Goal: Navigation & Orientation: Find specific page/section

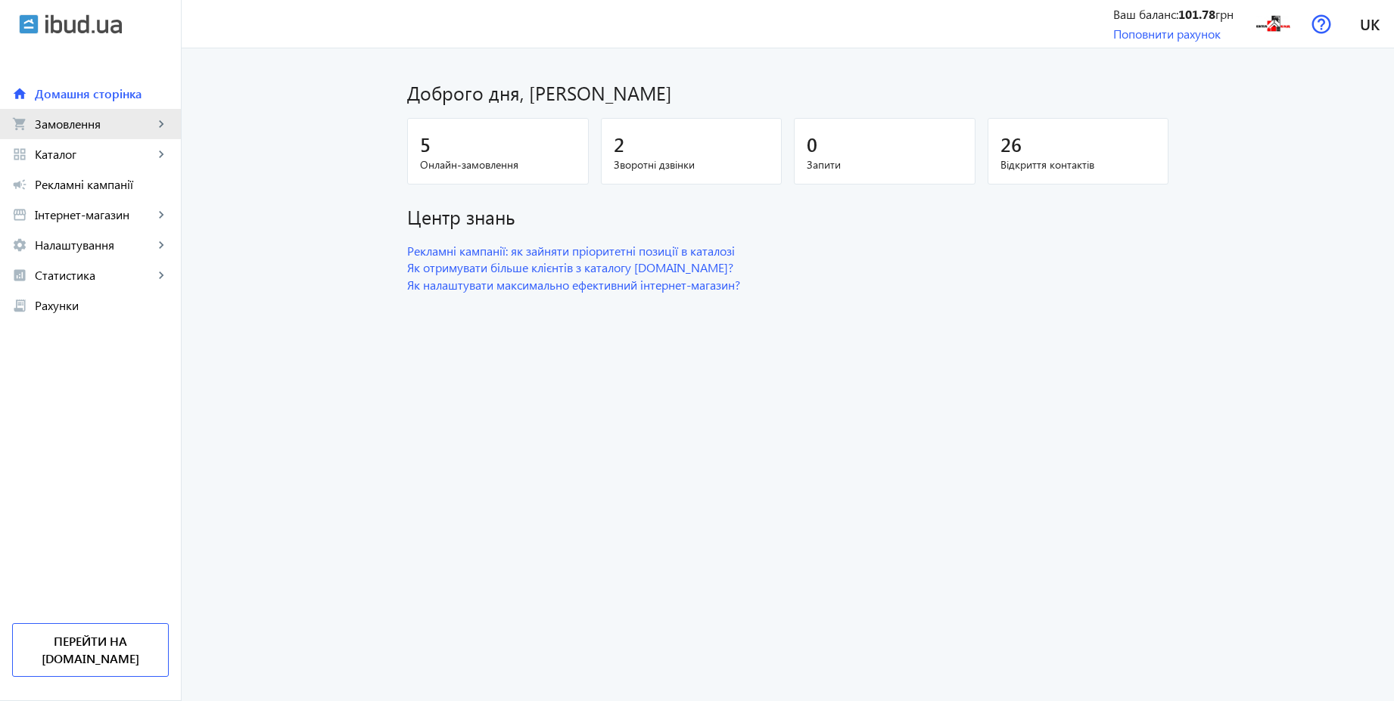
click at [78, 118] on span "Замовлення" at bounding box center [94, 124] width 119 height 15
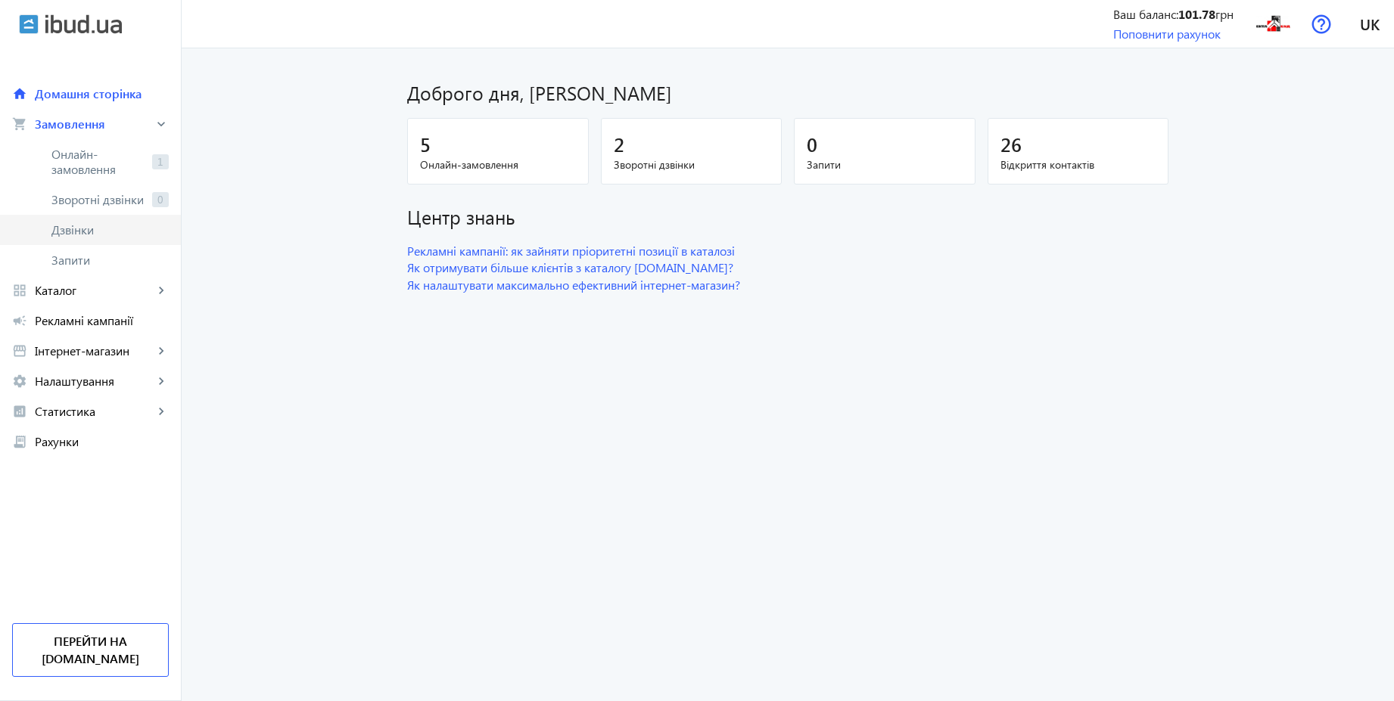
click at [84, 238] on link "Дзвінки" at bounding box center [90, 230] width 181 height 30
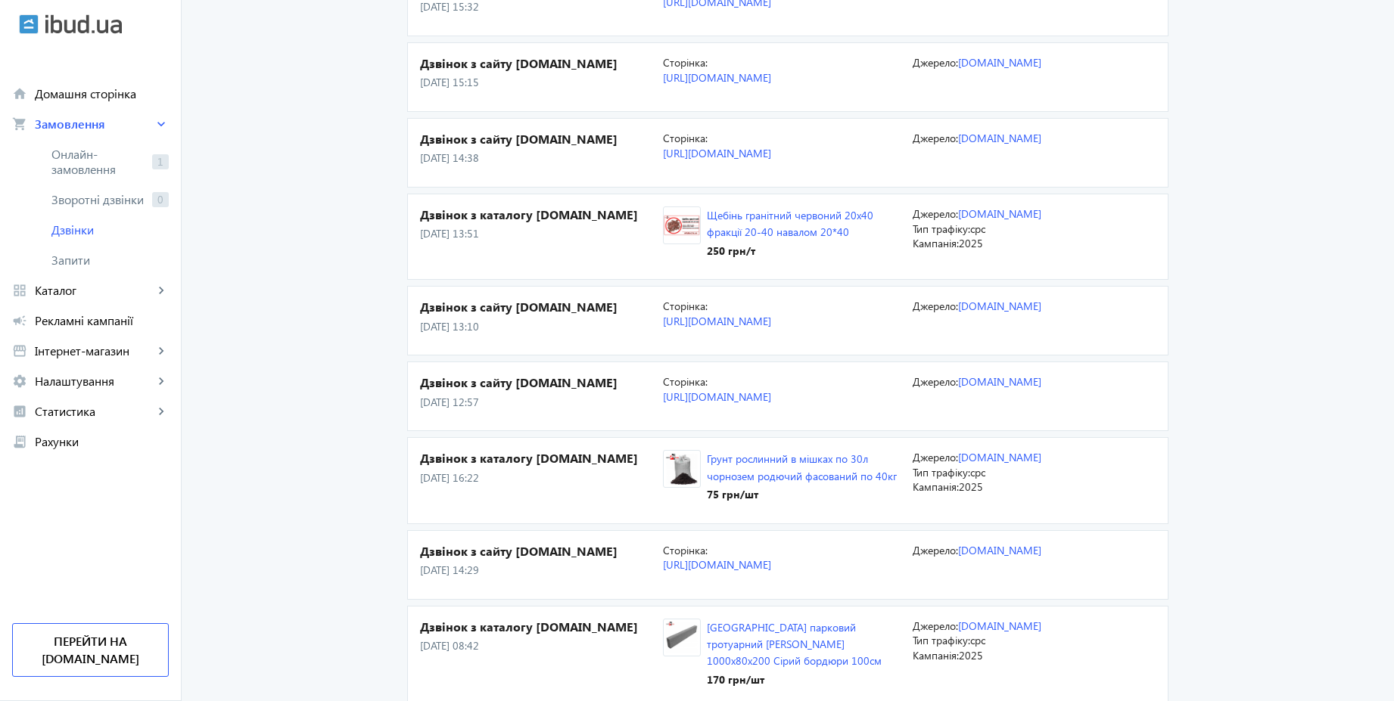
scroll to position [182, 0]
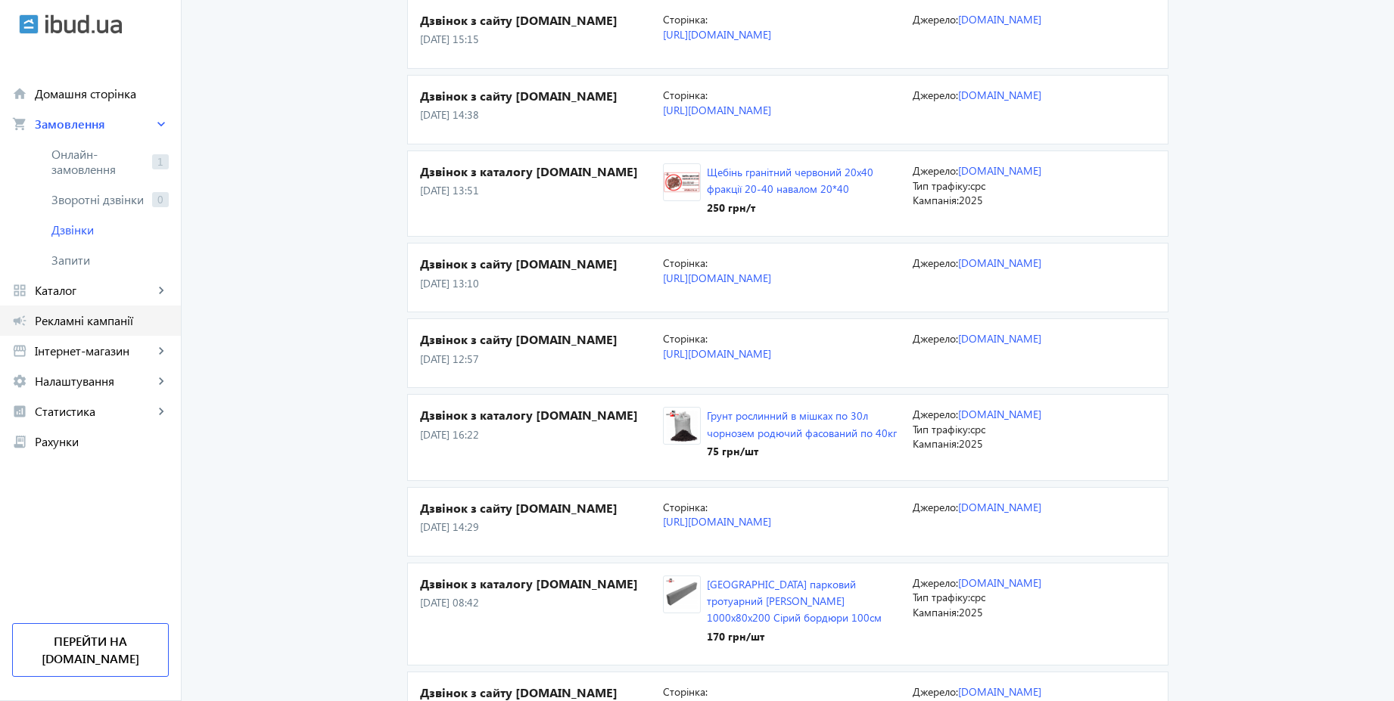
click at [95, 323] on span "Рекламні кампанії" at bounding box center [102, 320] width 134 height 15
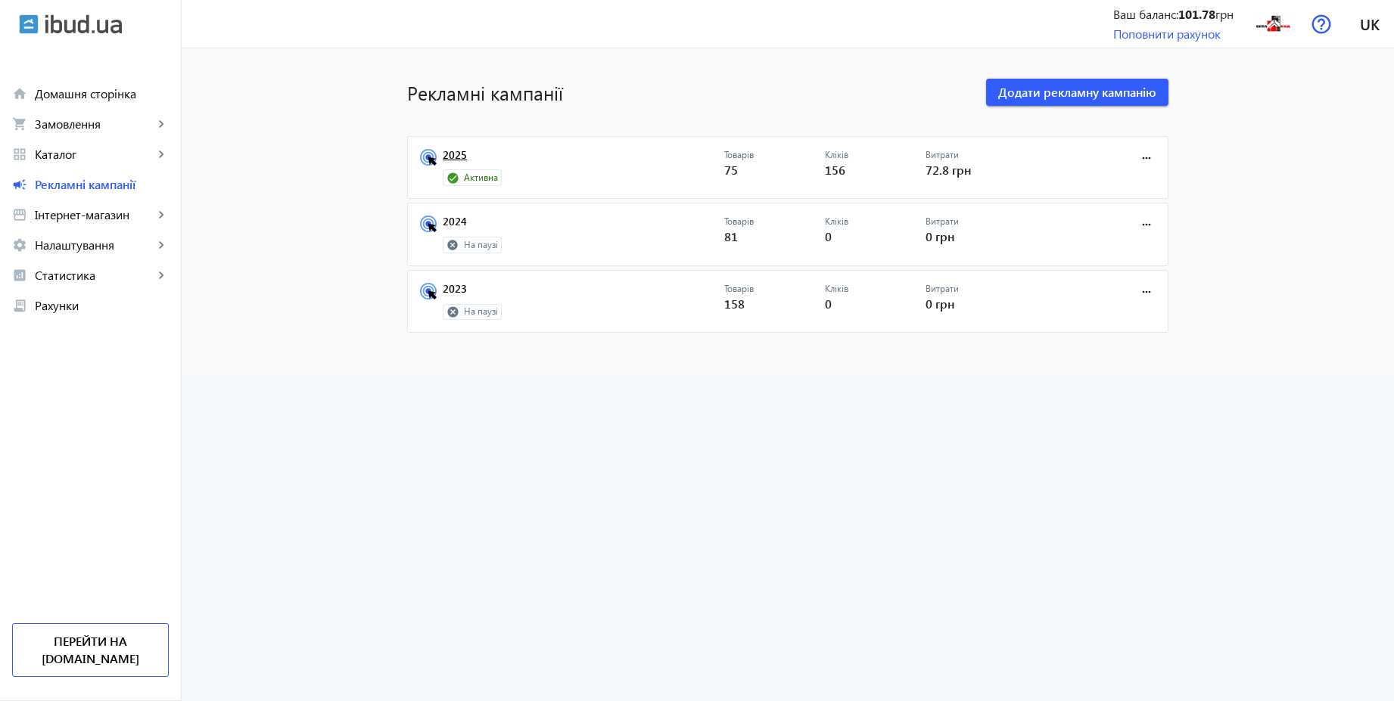
click at [448, 159] on link "2025" at bounding box center [583, 159] width 281 height 21
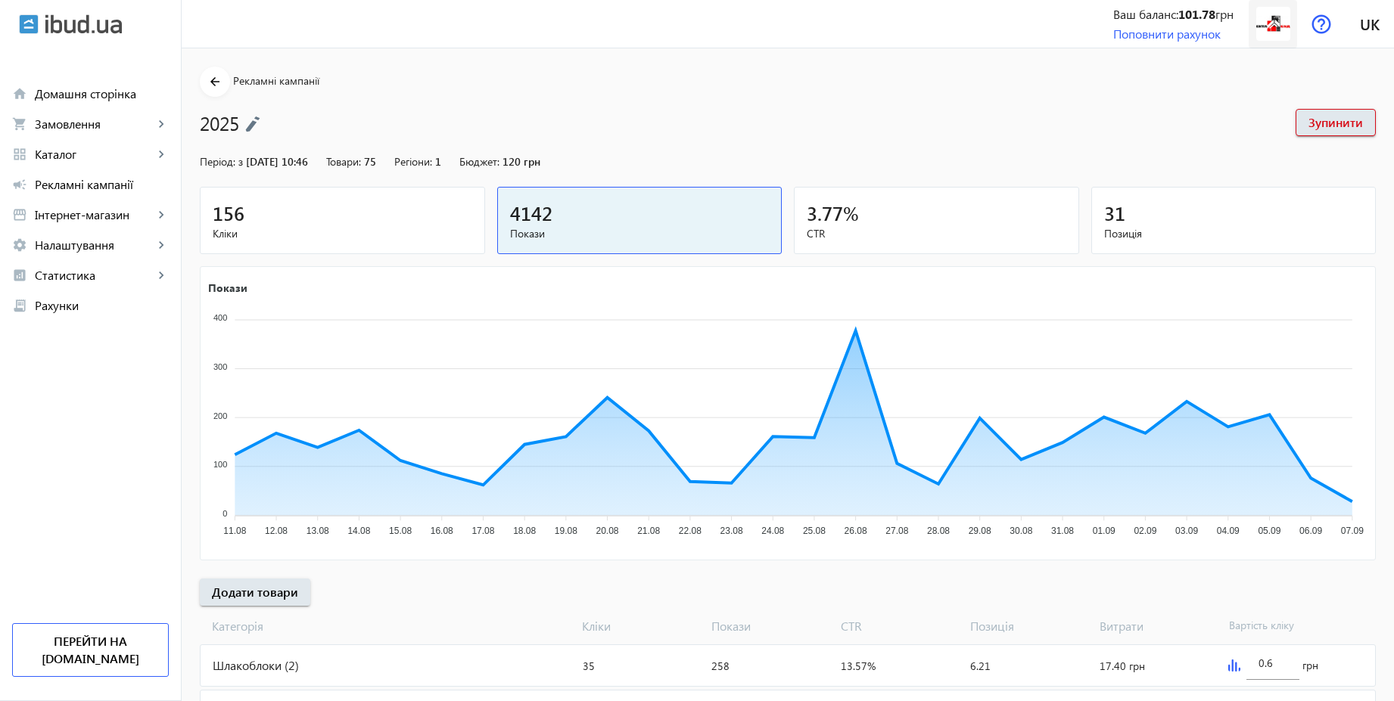
click at [1269, 14] on img at bounding box center [1273, 24] width 34 height 34
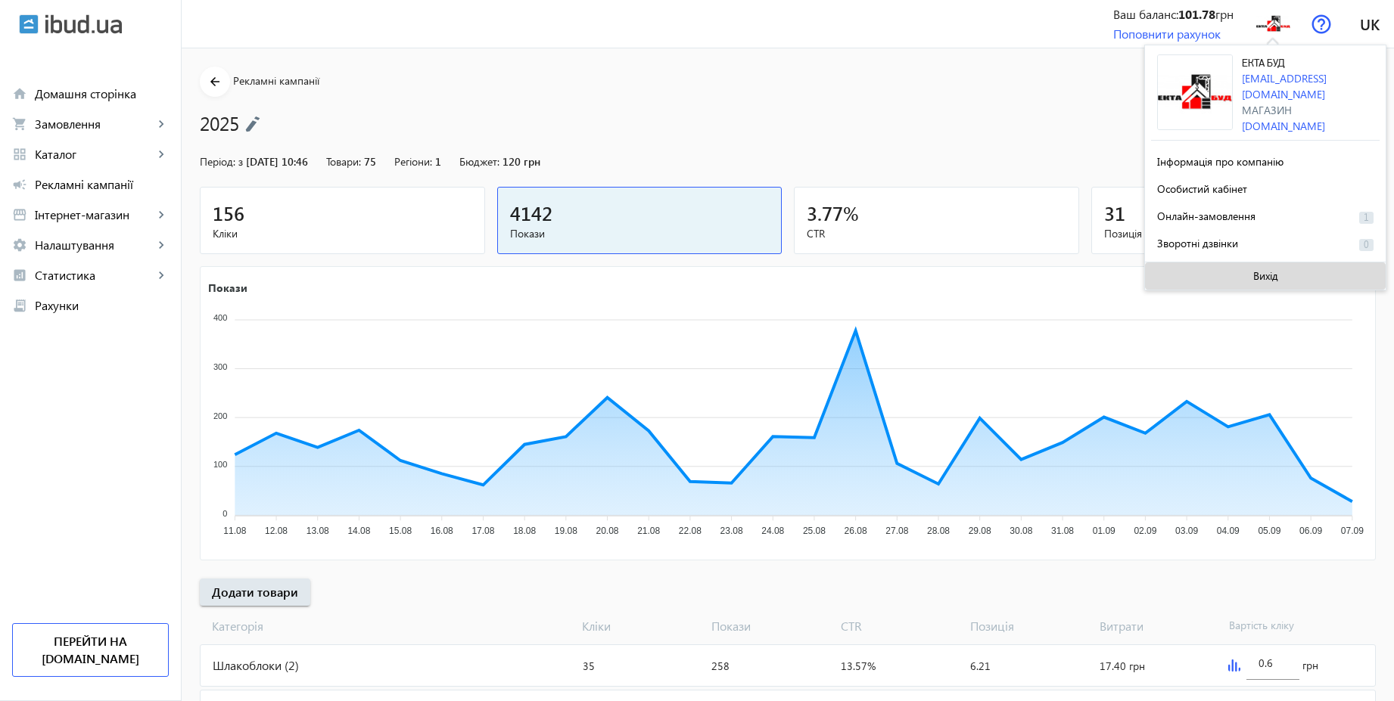
click at [1224, 274] on span at bounding box center [1265, 276] width 241 height 36
